Goal: Transaction & Acquisition: Subscribe to service/newsletter

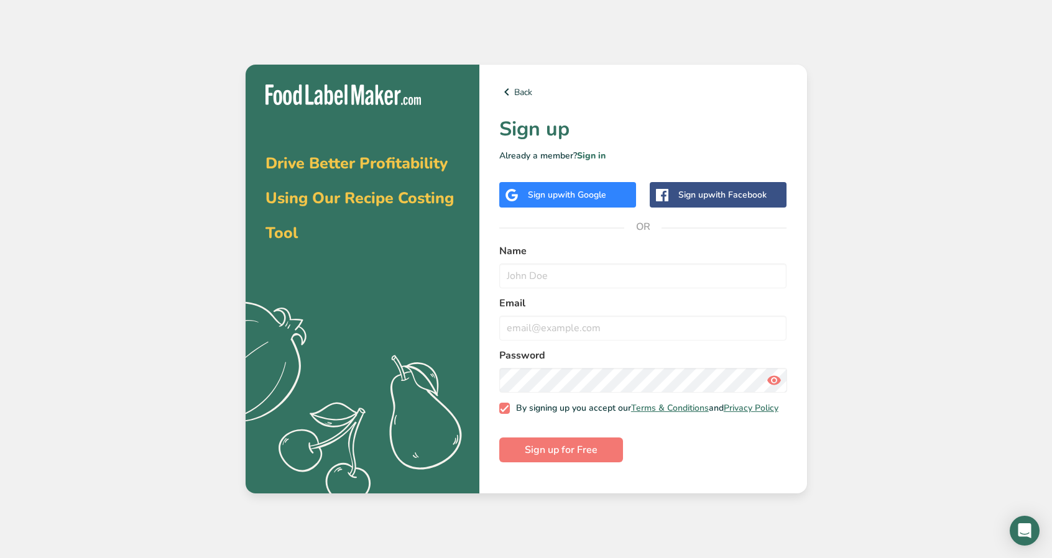
click at [587, 202] on div "Sign up with Google" at bounding box center [567, 194] width 137 height 25
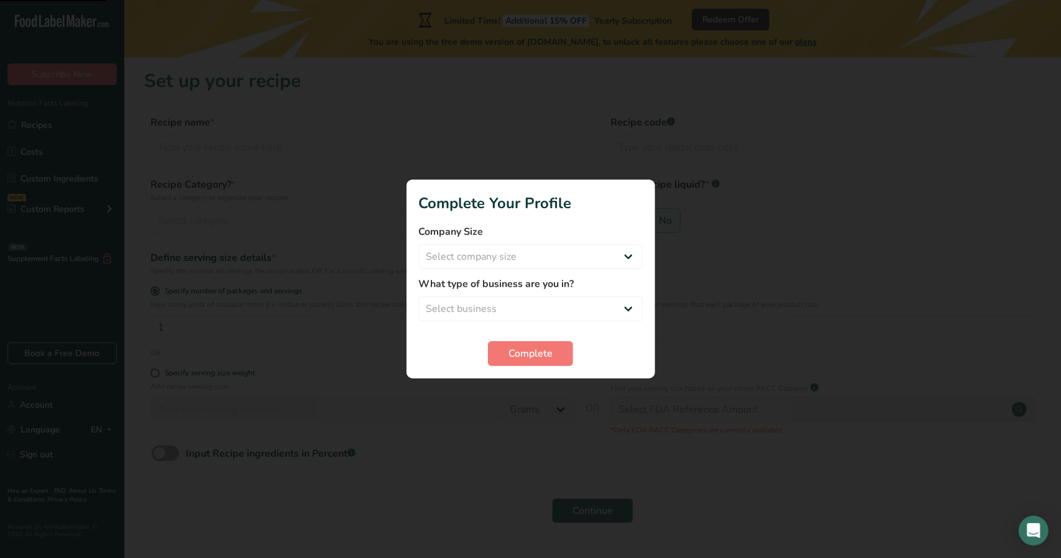
click at [442, 198] on h1 "Complete Your Profile" at bounding box center [531, 203] width 224 height 22
click at [486, 261] on select "Select company size Fewer than 10 Employees 10 to 50 Employees 51 to 500 Employ…" at bounding box center [531, 256] width 224 height 25
select select "1"
click at [419, 244] on select "Select company size Fewer than 10 Employees 10 to 50 Employees 51 to 500 Employ…" at bounding box center [531, 256] width 224 height 25
click at [484, 307] on select "Select business Packaged Food Manufacturer Restaurant & Cafe Bakery Meal Plans …" at bounding box center [531, 309] width 224 height 25
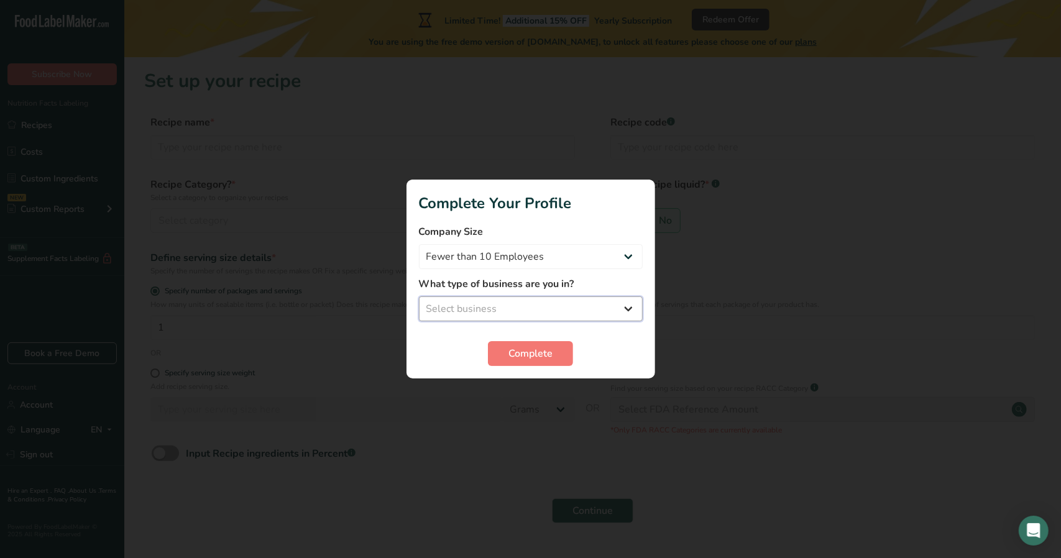
select select "3"
click at [419, 297] on select "Select business Packaged Food Manufacturer Restaurant & Cafe Bakery Meal Plans …" at bounding box center [531, 309] width 224 height 25
click at [542, 354] on span "Complete" at bounding box center [531, 353] width 44 height 15
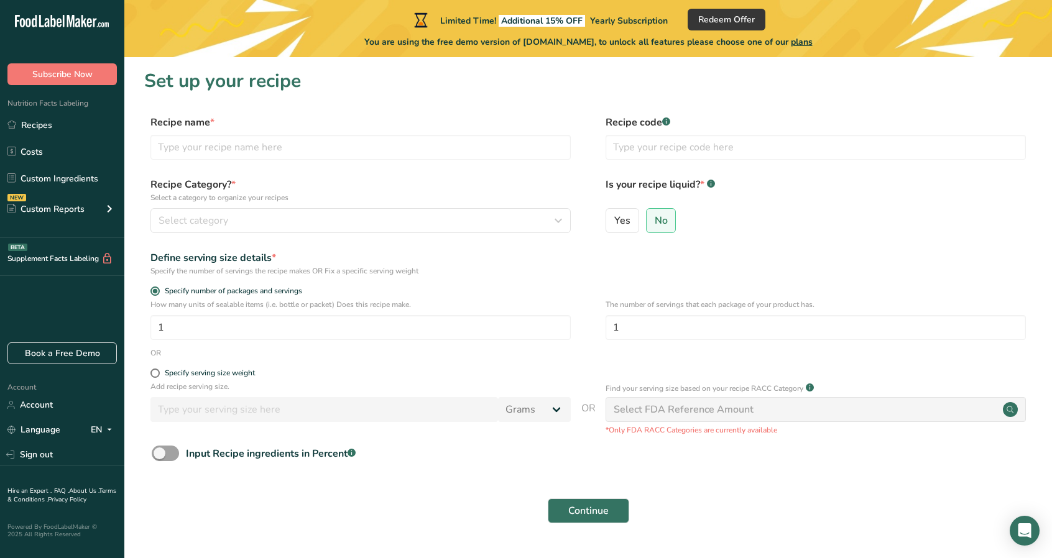
click at [813, 46] on span "plans" at bounding box center [802, 42] width 22 height 12
click at [984, 111] on div ".a-20{fill:#fff;} Subscribe Now Nutrition Facts Labeling Recipes Costs Custom I…" at bounding box center [526, 295] width 1052 height 591
click at [810, 42] on span "plans" at bounding box center [802, 42] width 22 height 12
